Goal: Transaction & Acquisition: Purchase product/service

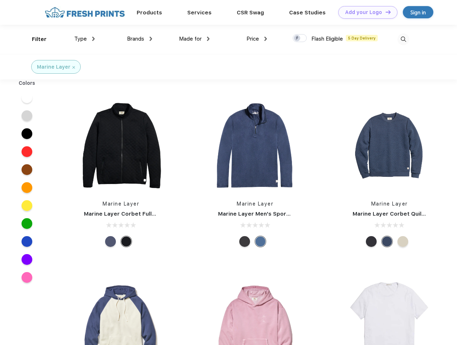
click at [365, 12] on link "Add your Logo Design Tool" at bounding box center [368, 12] width 59 height 13
click at [0, 0] on div "Design Tool" at bounding box center [0, 0] width 0 height 0
click at [385, 12] on link "Add your Logo Design Tool" at bounding box center [368, 12] width 59 height 13
click at [34, 39] on div "Filter" at bounding box center [39, 39] width 15 height 8
click at [85, 39] on span "Type" at bounding box center [80, 39] width 13 height 6
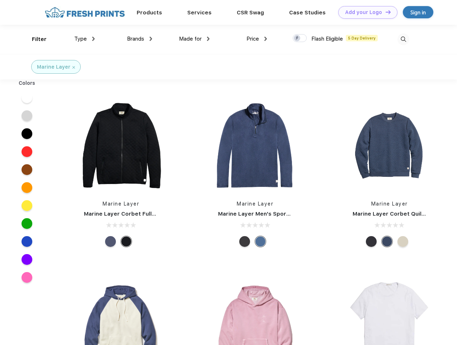
click at [140, 39] on span "Brands" at bounding box center [135, 39] width 17 height 6
click at [195, 39] on span "Made for" at bounding box center [190, 39] width 23 height 6
click at [257, 39] on span "Price" at bounding box center [253, 39] width 13 height 6
click at [300, 38] on div at bounding box center [300, 38] width 14 height 8
click at [298, 38] on input "checkbox" at bounding box center [295, 36] width 5 height 5
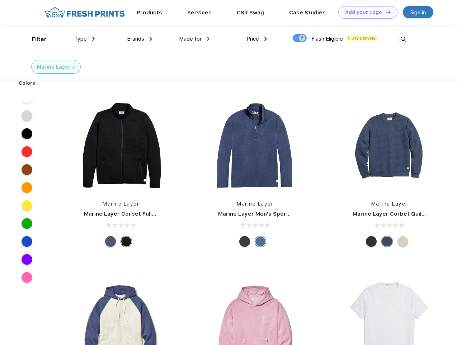
click at [404, 39] on img at bounding box center [404, 39] width 12 height 12
